Goal: Task Accomplishment & Management: Use online tool/utility

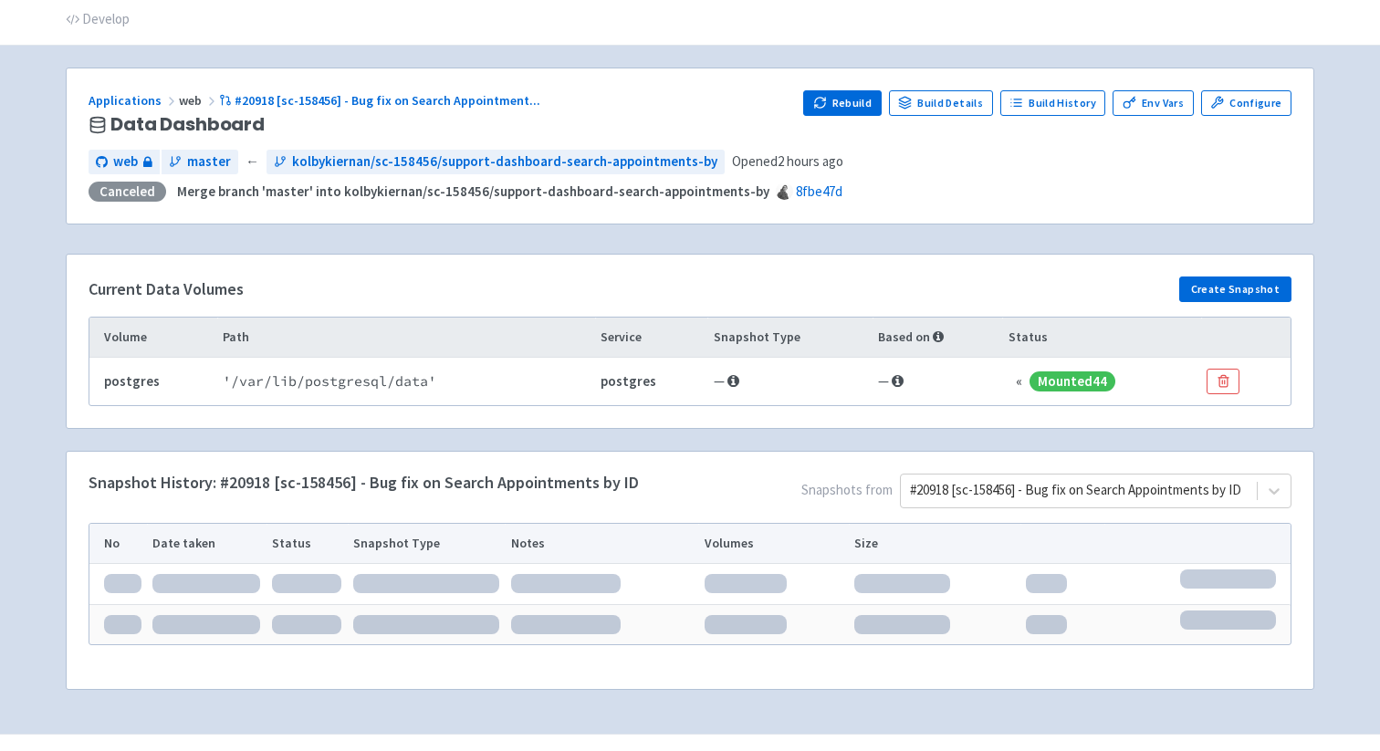
scroll to position [101, 0]
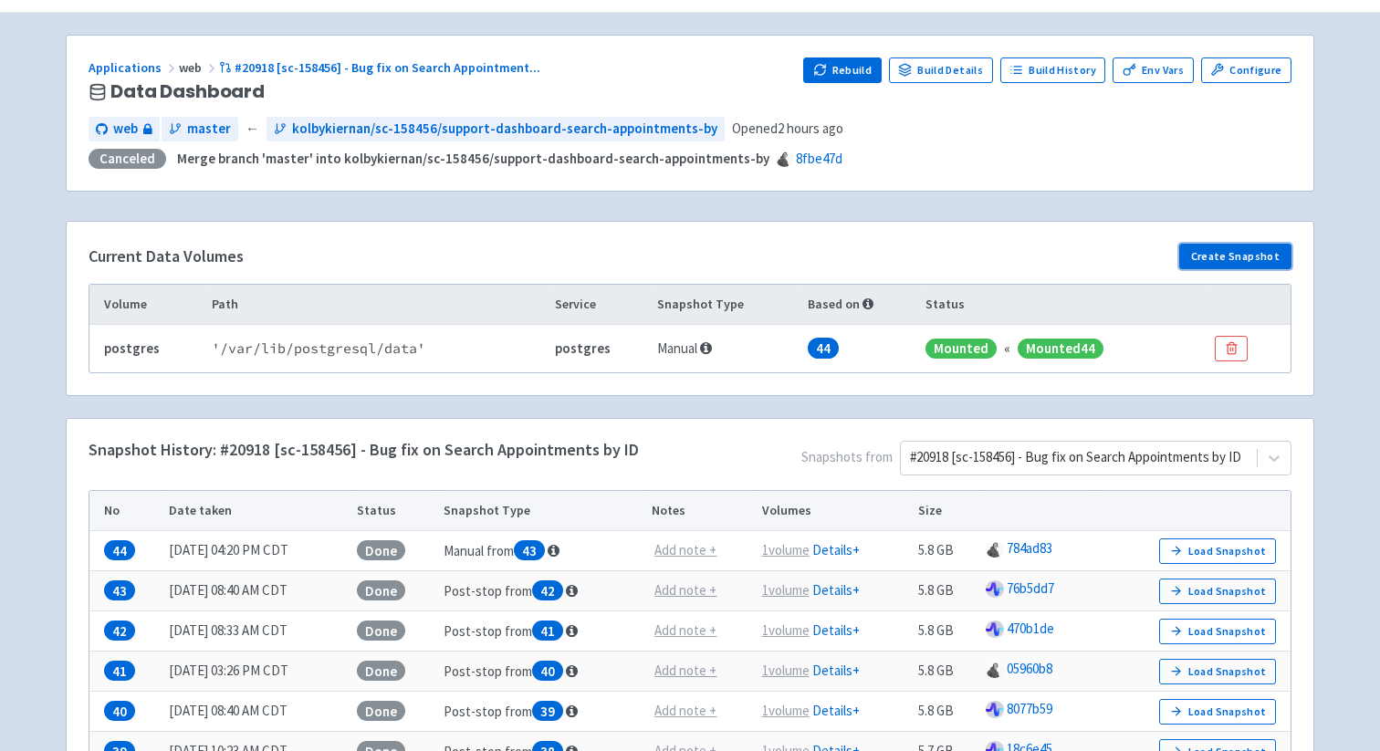
drag, startPoint x: 1228, startPoint y: 260, endPoint x: 1036, endPoint y: 240, distance: 193.6
click at [1035, 240] on div "Current Data Volumes Create Snapshot Volume Path Service Snapshot Type Based on…" at bounding box center [690, 308] width 1247 height 172
click at [1257, 64] on link "Configure" at bounding box center [1246, 70] width 90 height 26
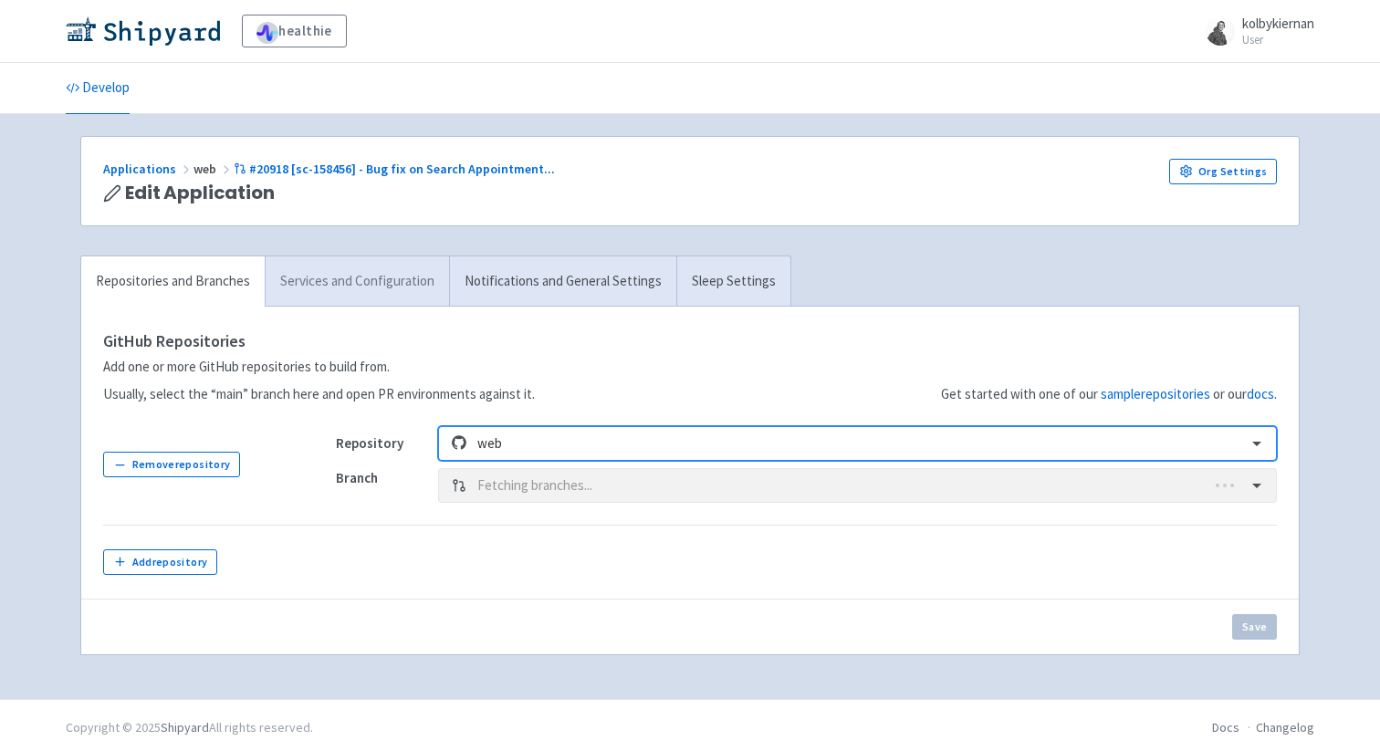
click at [340, 283] on link "Services and Configuration" at bounding box center [357, 281] width 184 height 50
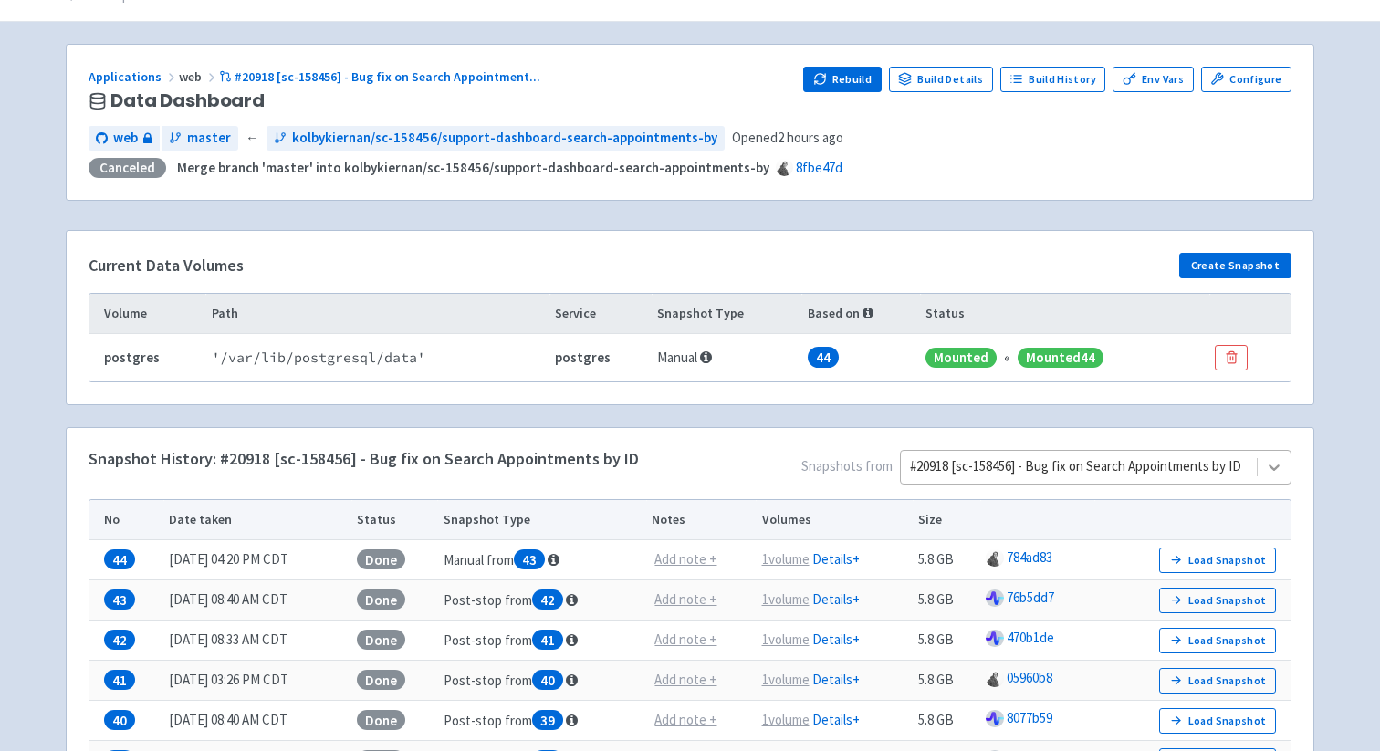
scroll to position [114, 0]
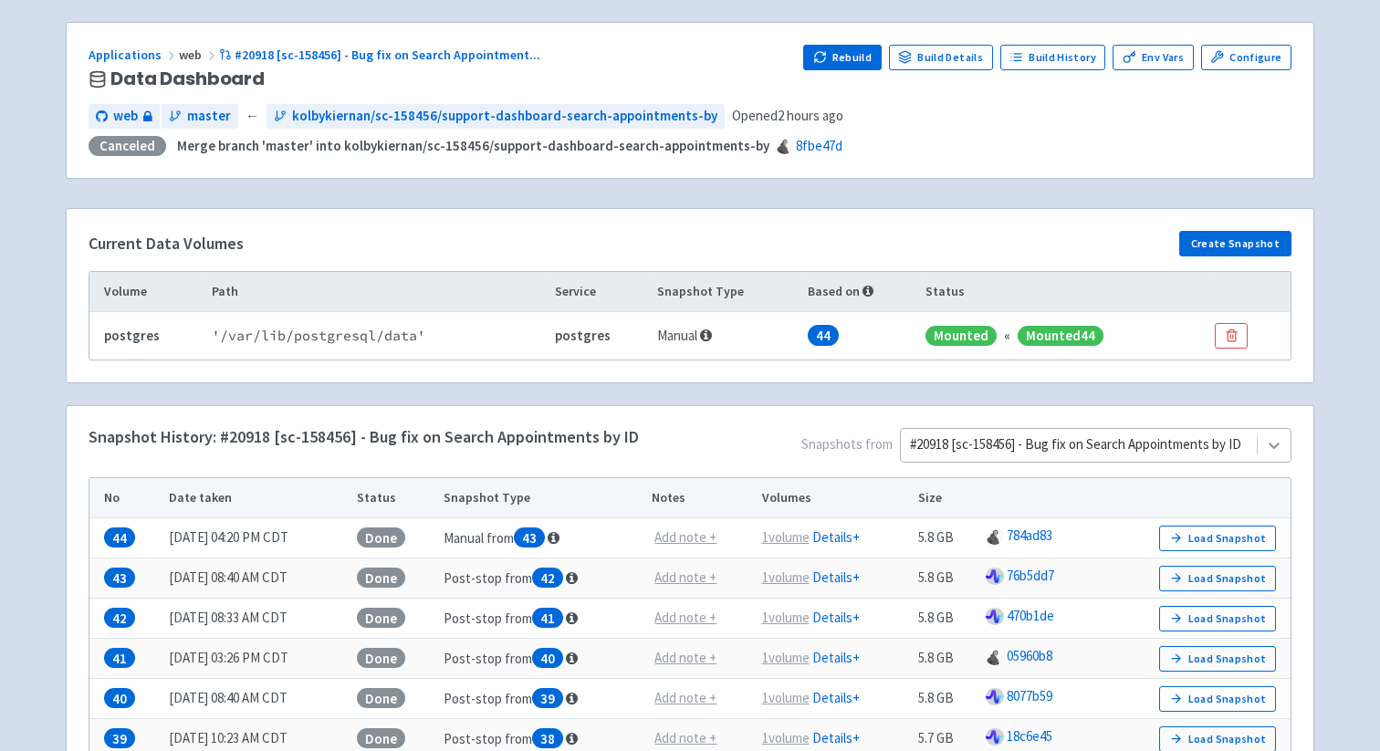
click at [1264, 463] on div "#20918 [sc-158456] - Bug fix on Search Appointments by ID" at bounding box center [1095, 445] width 391 height 35
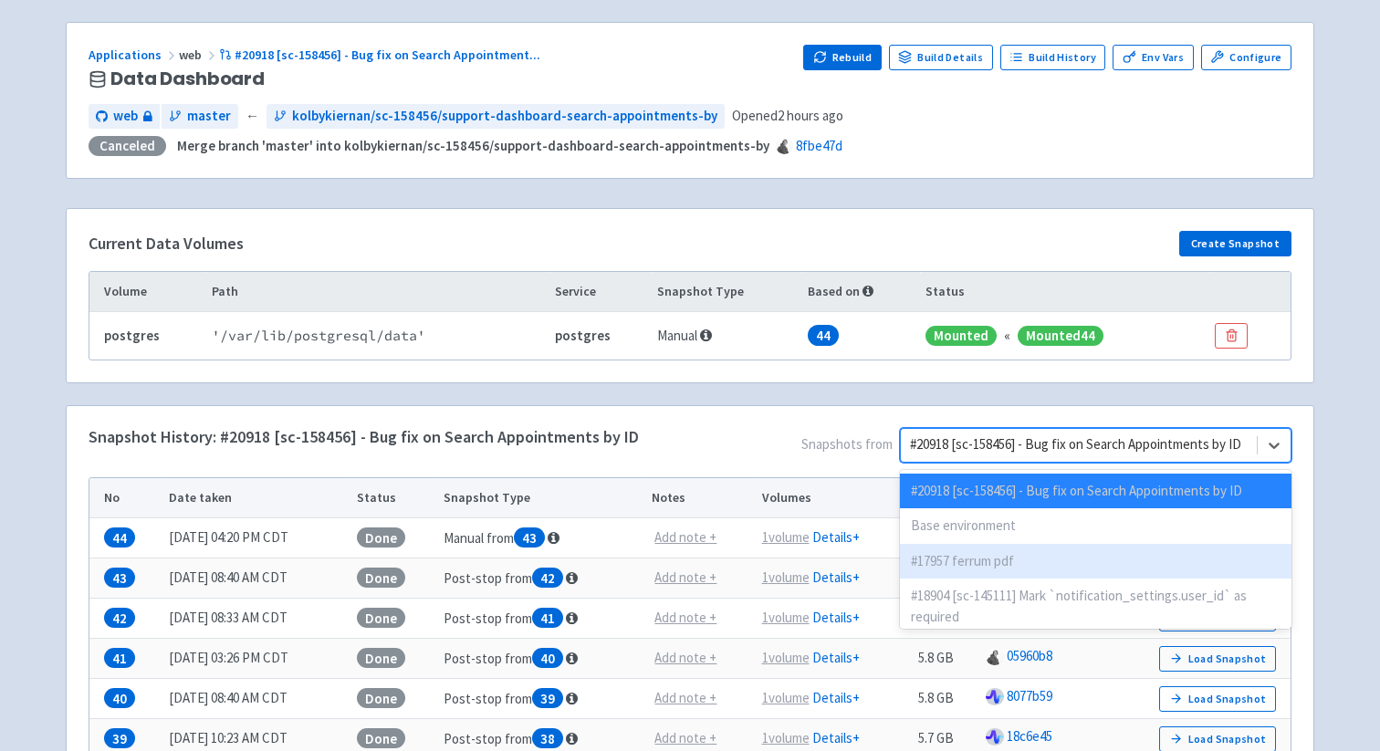
click at [974, 561] on div "#17957 ferrum pdf" at bounding box center [1095, 562] width 391 height 36
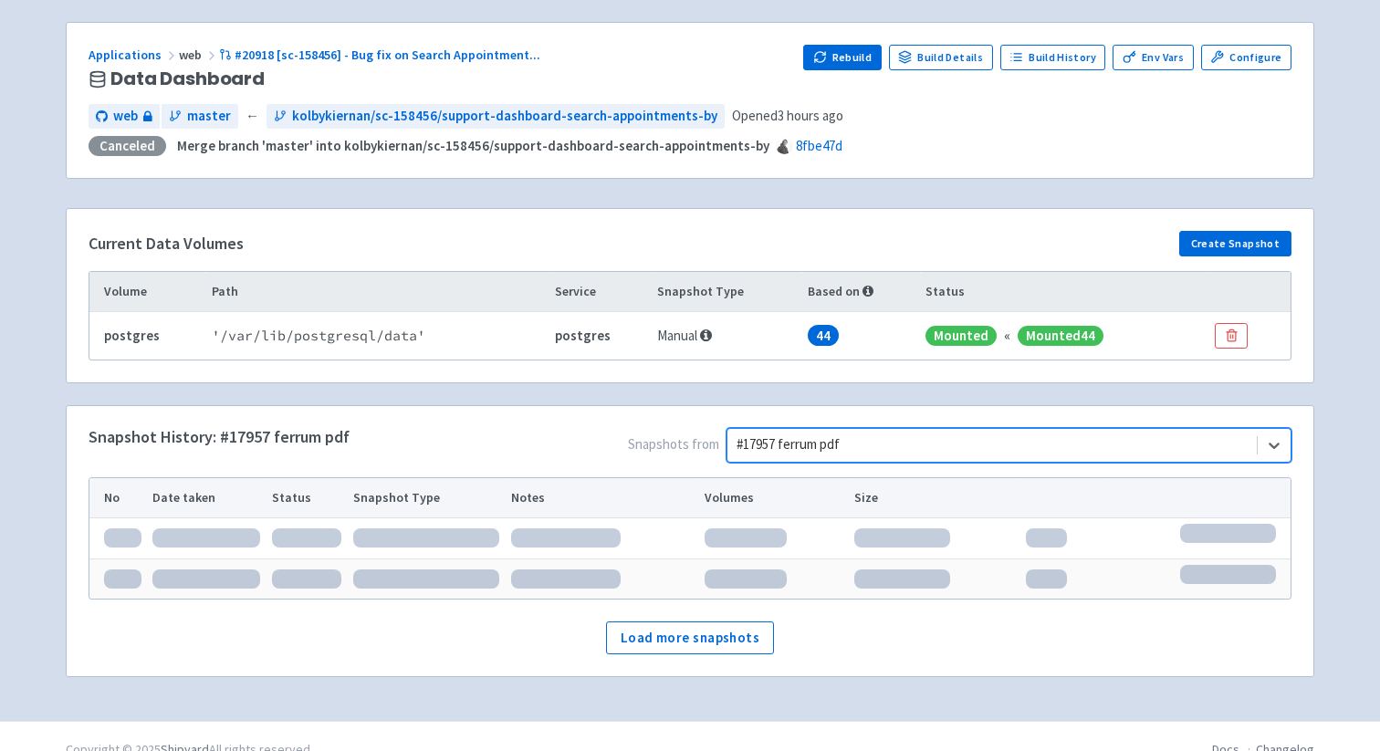
scroll to position [27, 0]
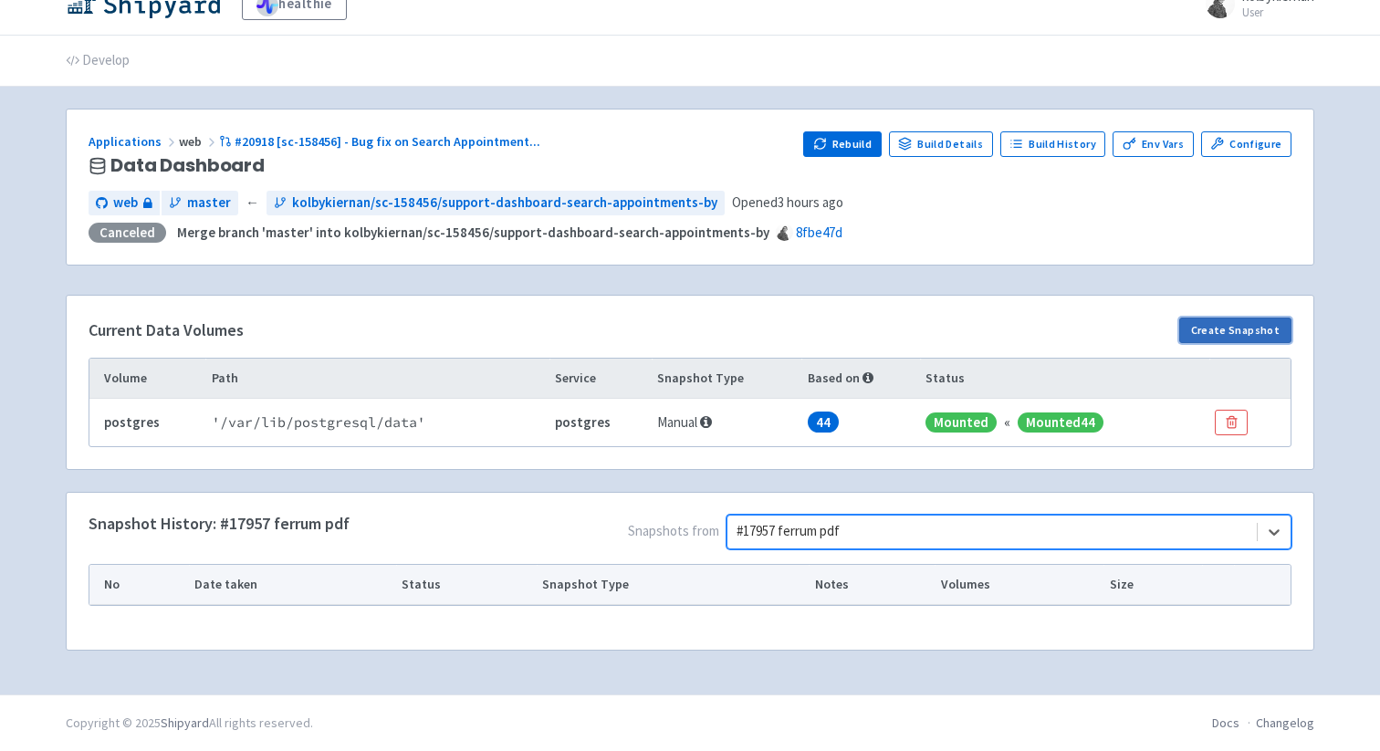
click at [1233, 331] on button "Create Snapshot" at bounding box center [1235, 331] width 112 height 26
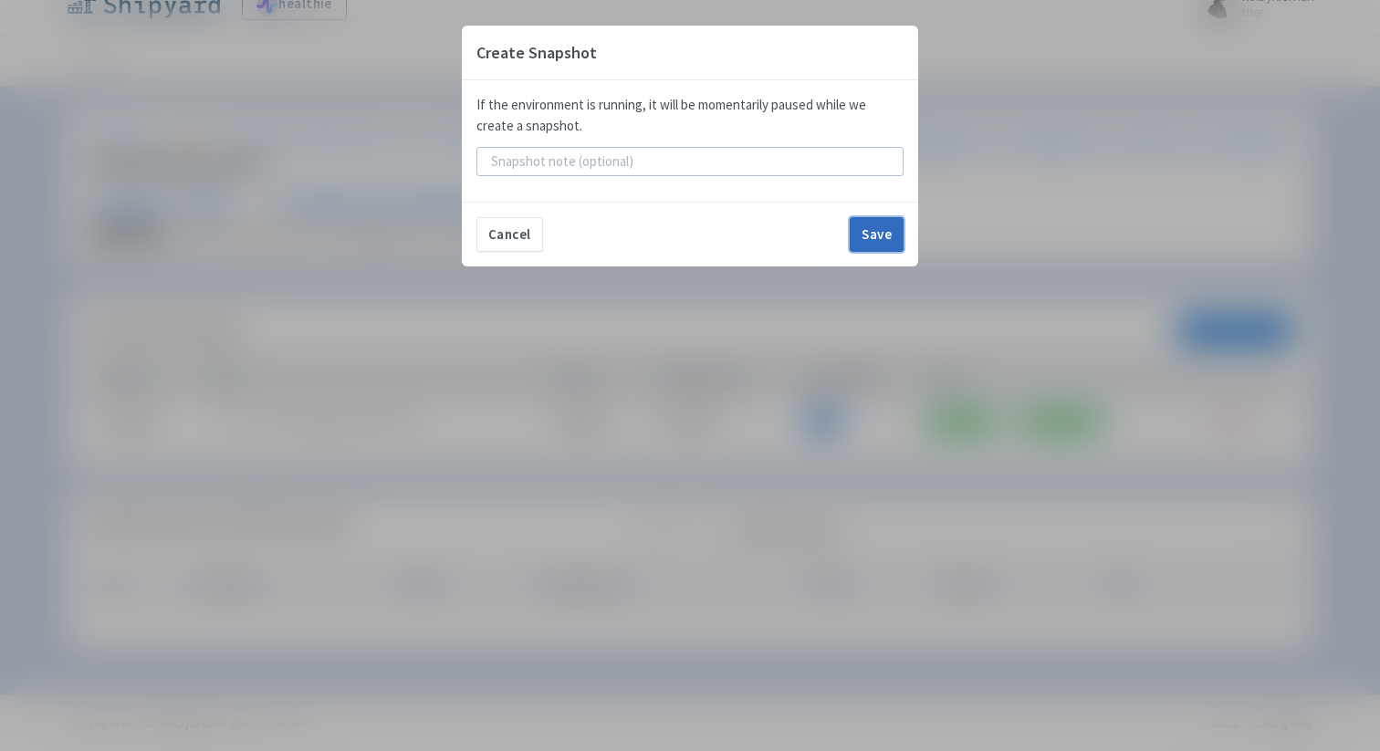
click at [866, 244] on button "Save" at bounding box center [877, 234] width 54 height 35
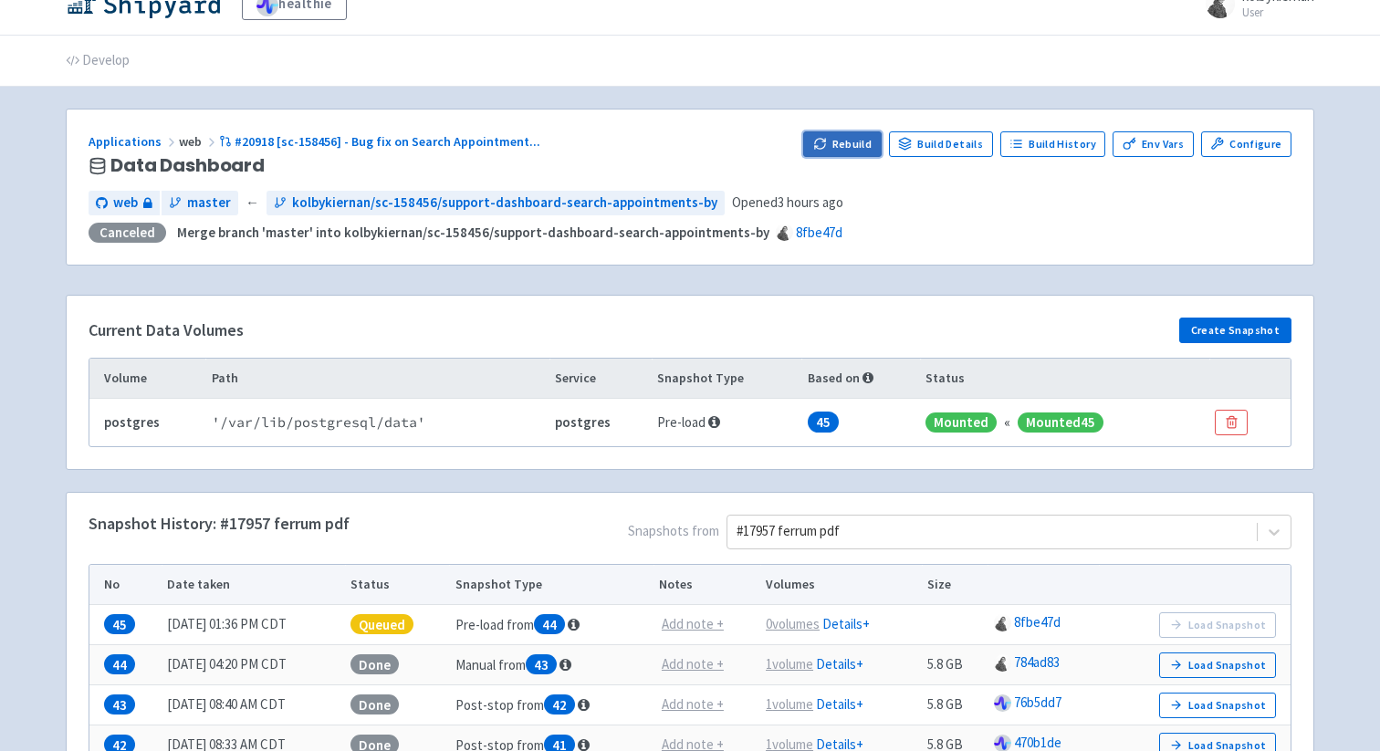
click at [847, 151] on button "Rebuild" at bounding box center [842, 144] width 78 height 26
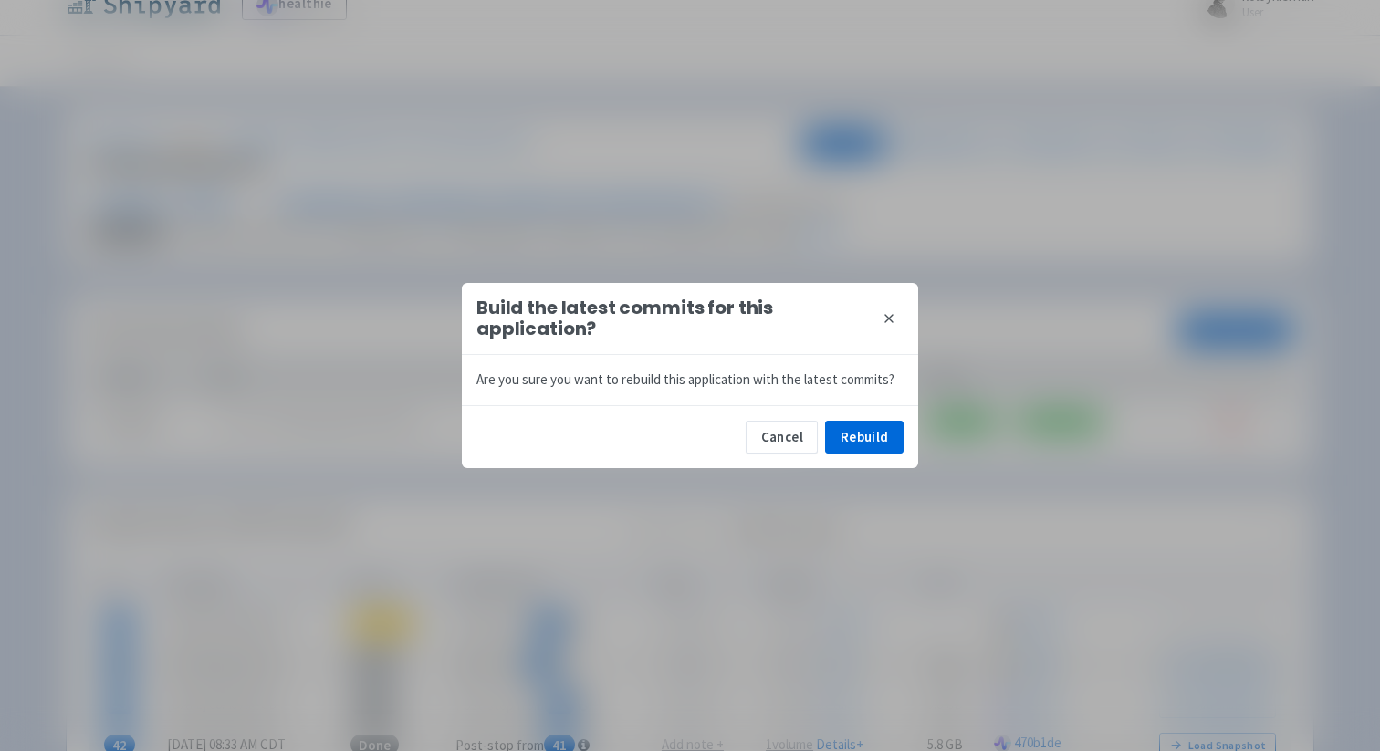
click at [883, 318] on icon at bounding box center [889, 318] width 15 height 15
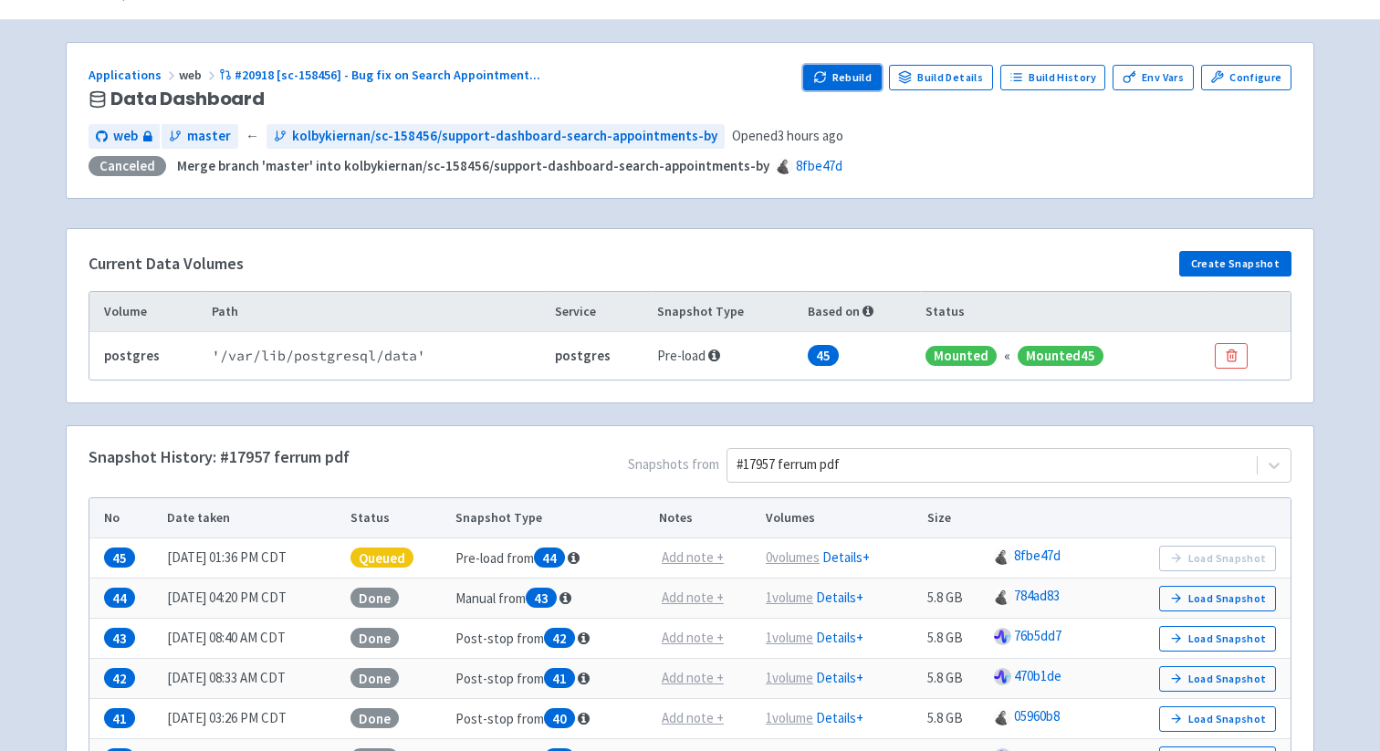
scroll to position [100, 0]
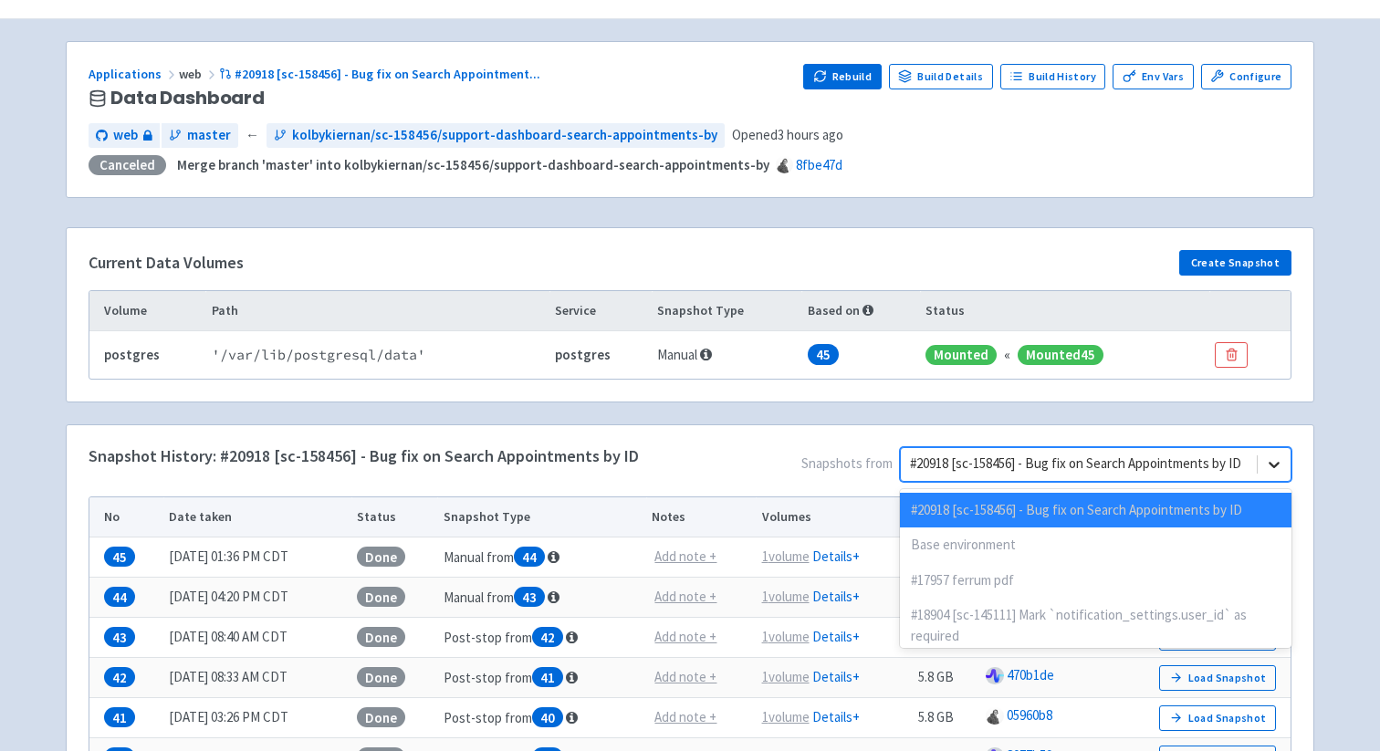
scroll to position [114, 0]
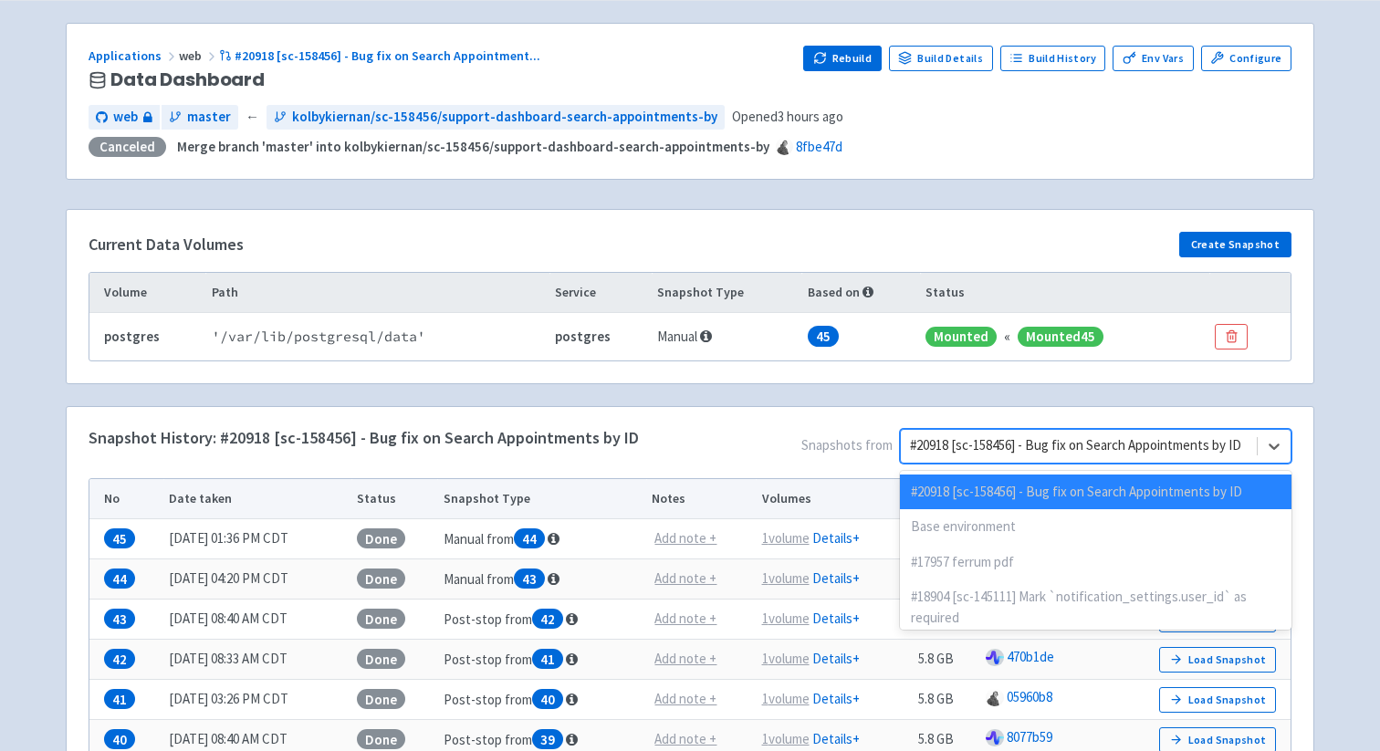
click at [1273, 464] on span "Snapshots from option #20918 [sc-158456] - Bug fix on Search Appointments by ID…" at bounding box center [965, 450] width 652 height 42
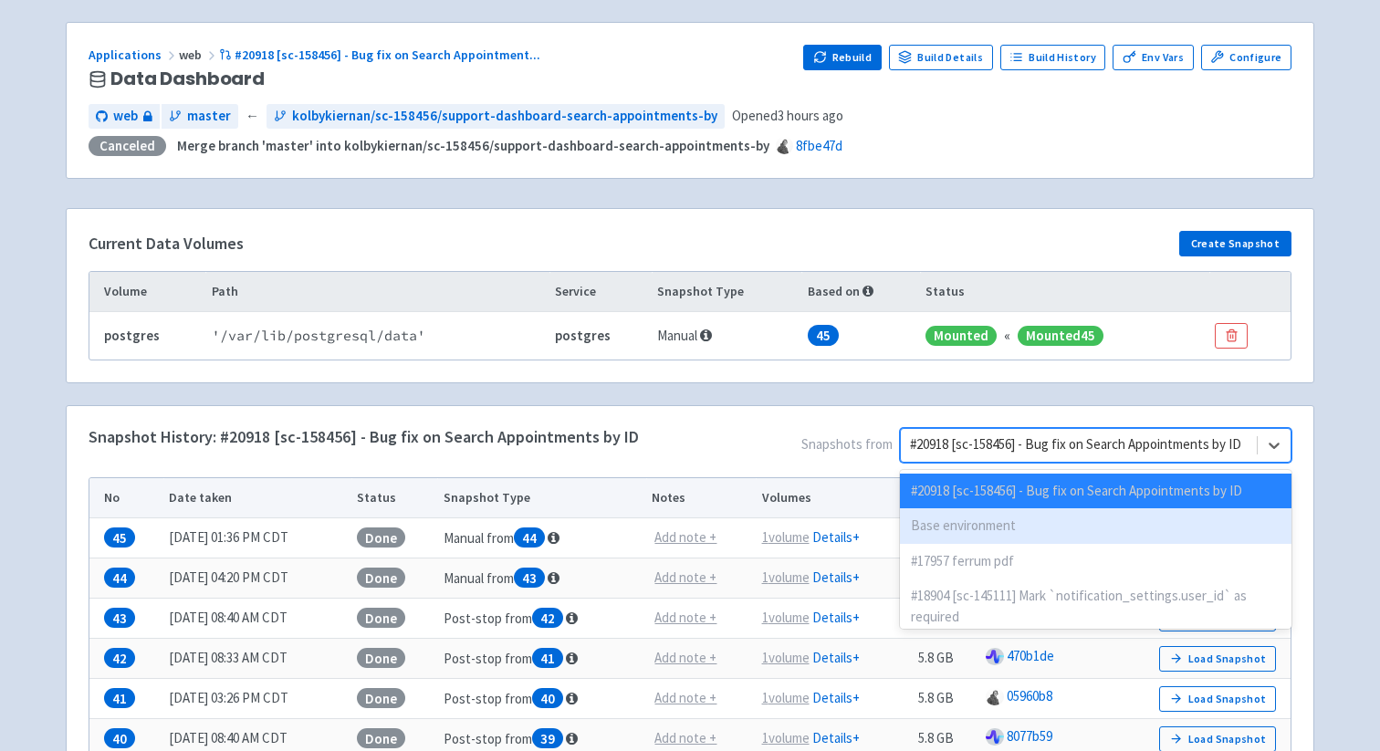
click at [973, 537] on div "Base environment" at bounding box center [1095, 526] width 391 height 36
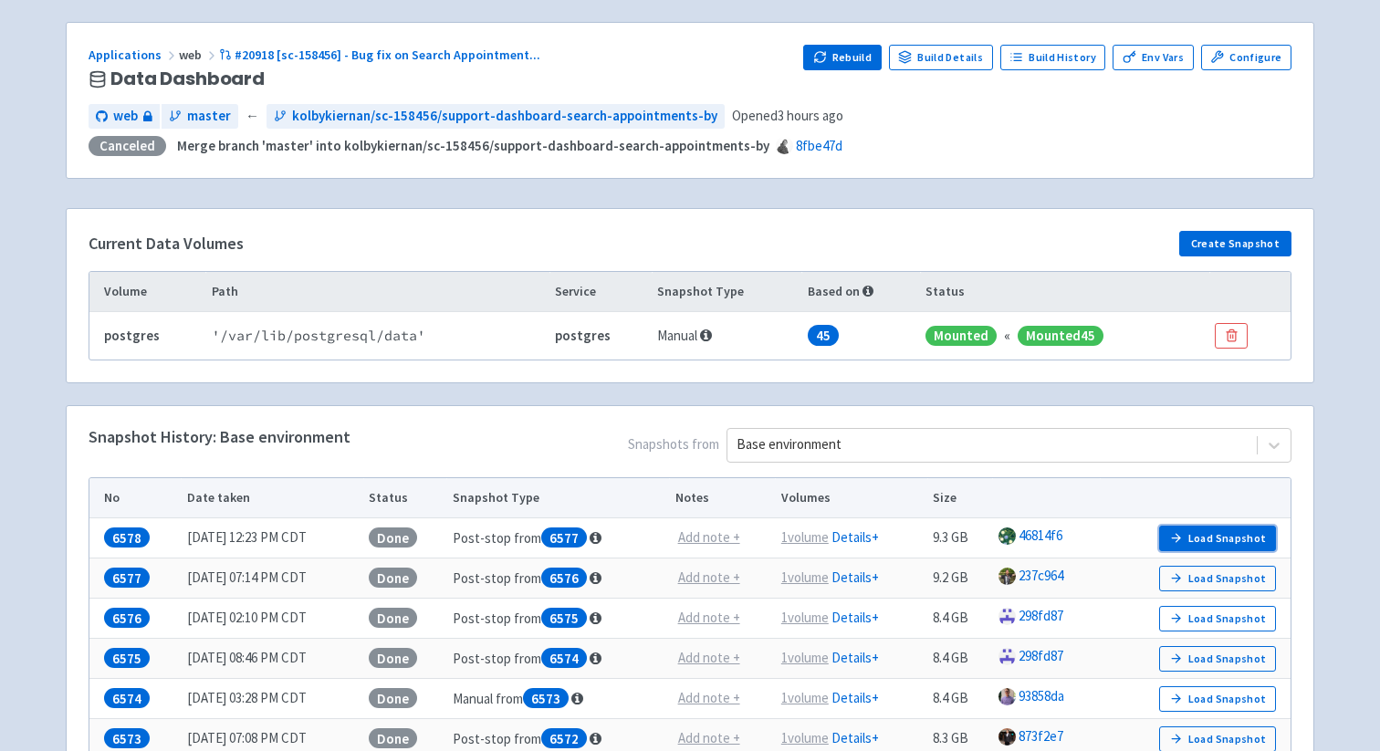
click at [1221, 543] on button "Load Snapshot" at bounding box center [1217, 539] width 117 height 26
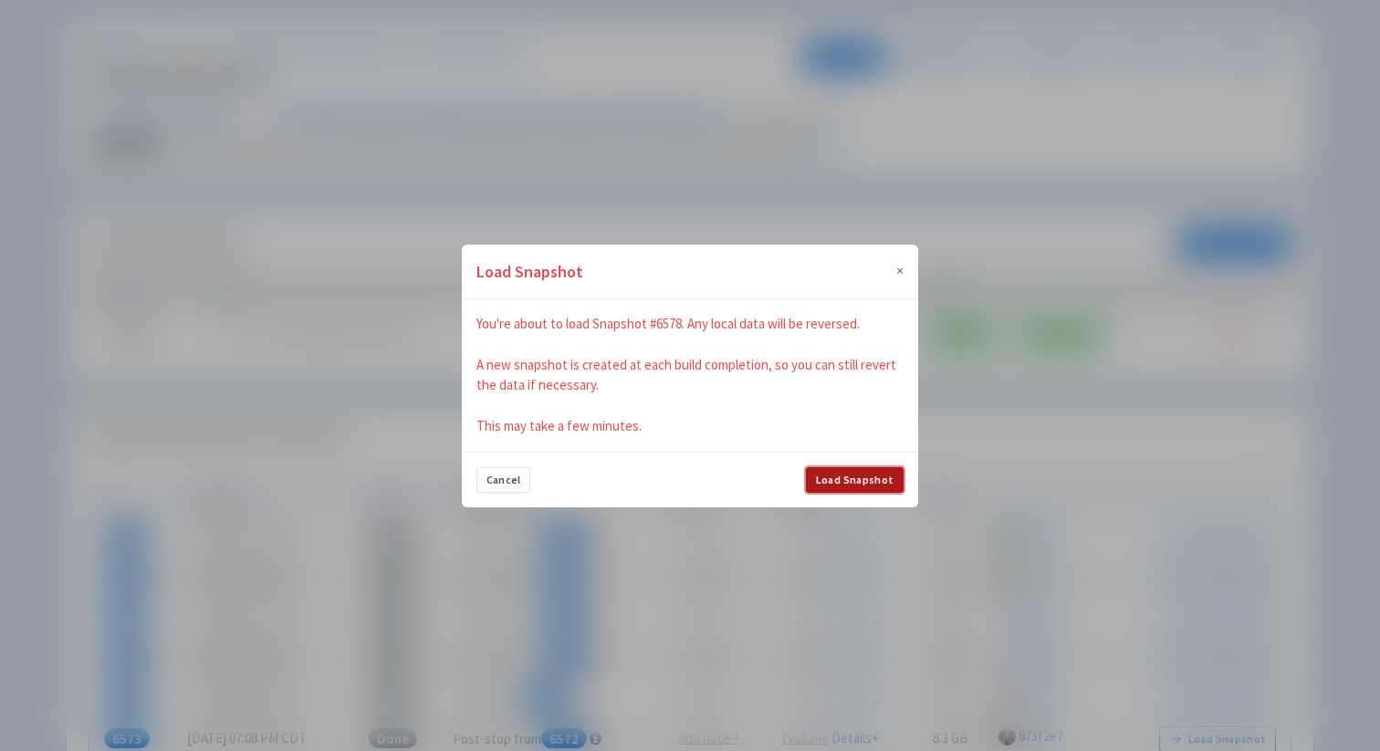
click at [848, 479] on button "Load Snapshot" at bounding box center [855, 480] width 98 height 26
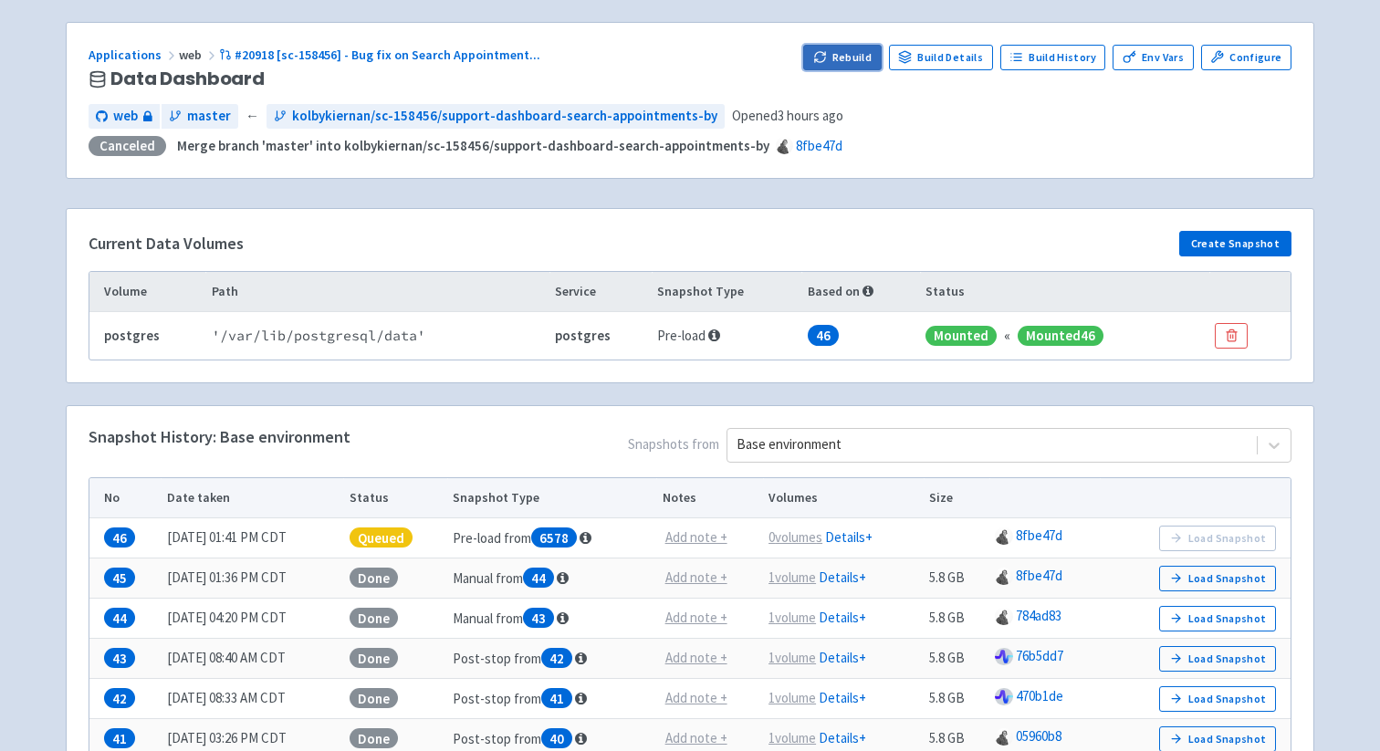
click at [853, 55] on button "Rebuild" at bounding box center [842, 58] width 78 height 26
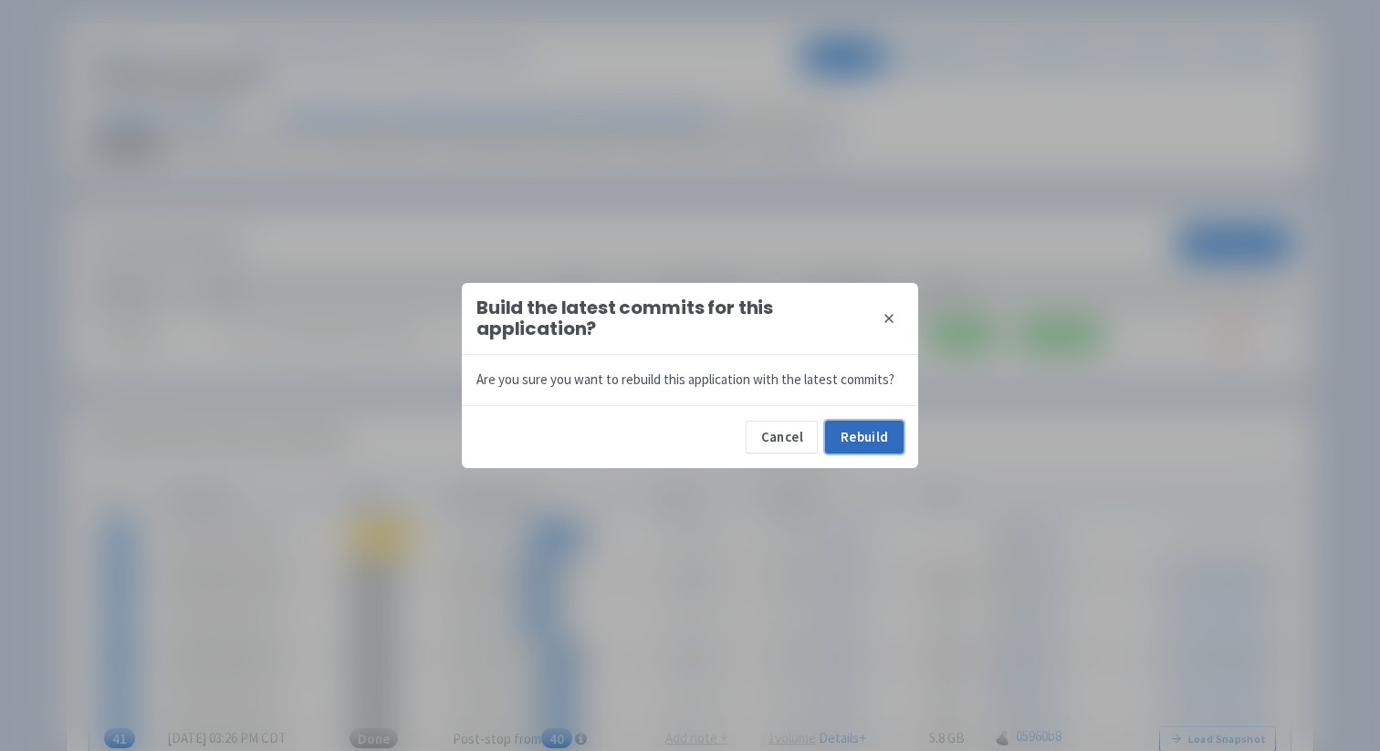
click at [848, 431] on button "Rebuild" at bounding box center [864, 437] width 78 height 33
